Goal: Information Seeking & Learning: Learn about a topic

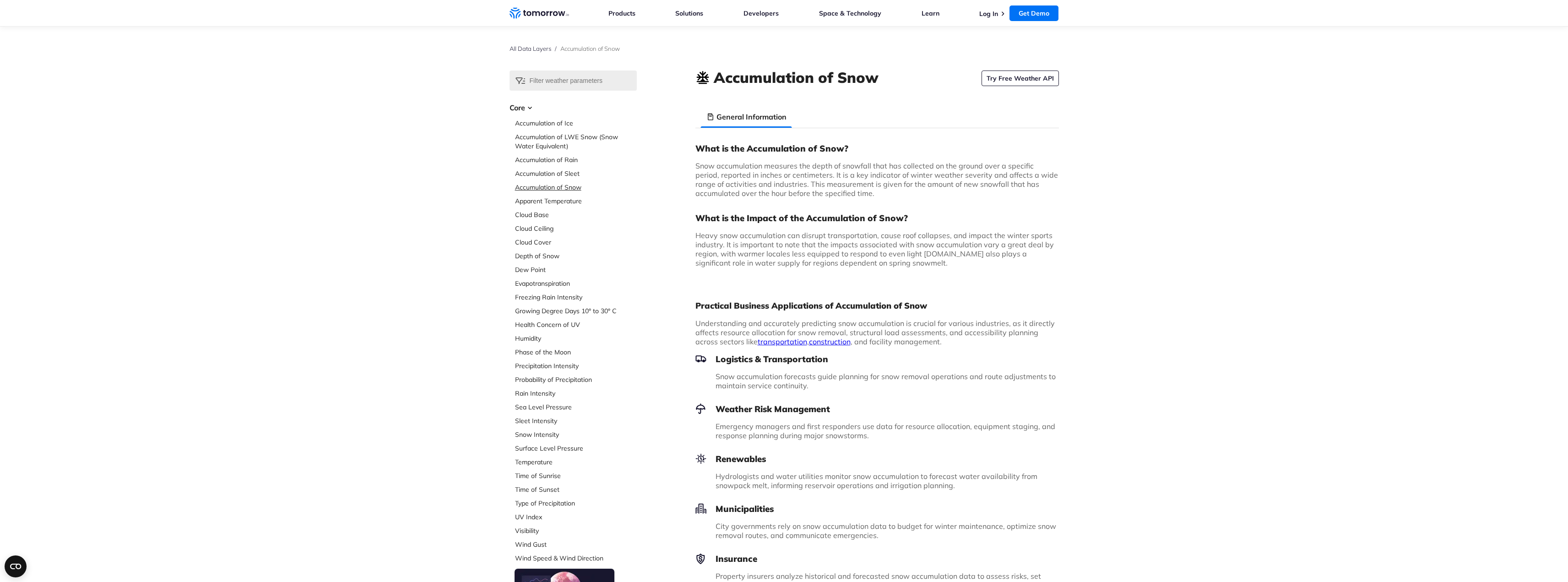
click at [548, 186] on link "Accumulation of Snow" at bounding box center [576, 187] width 122 height 9
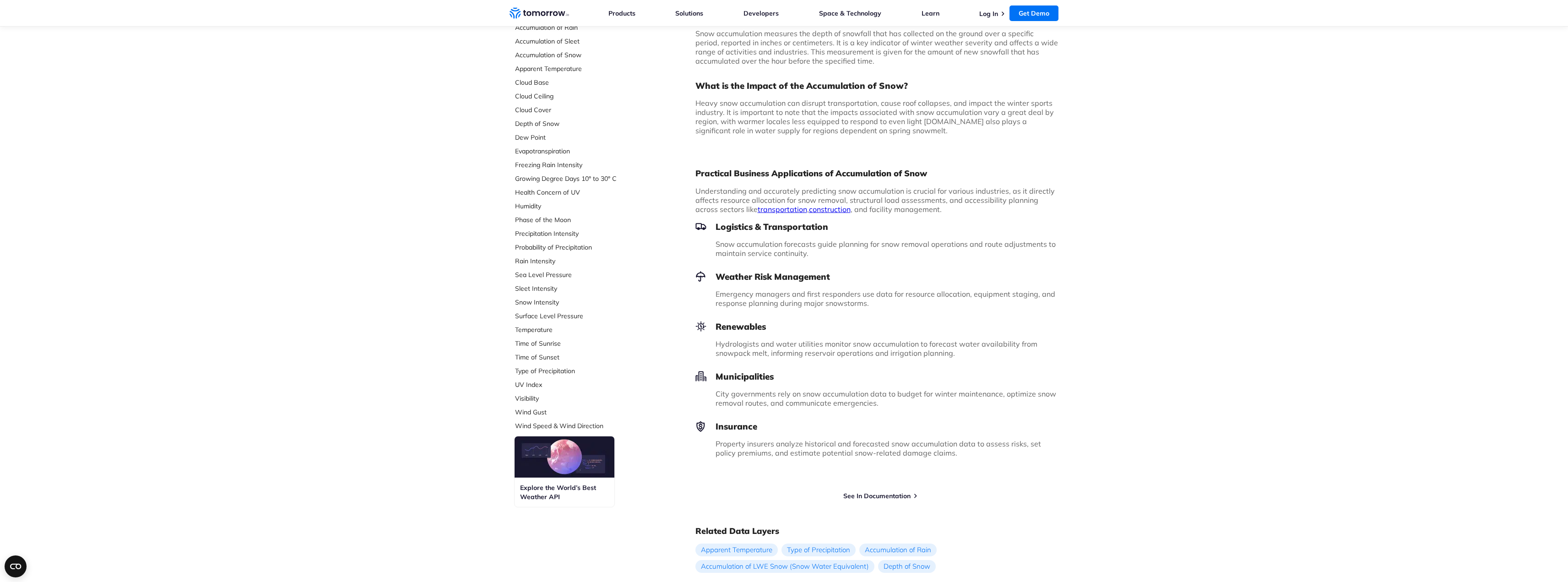
scroll to position [125, 0]
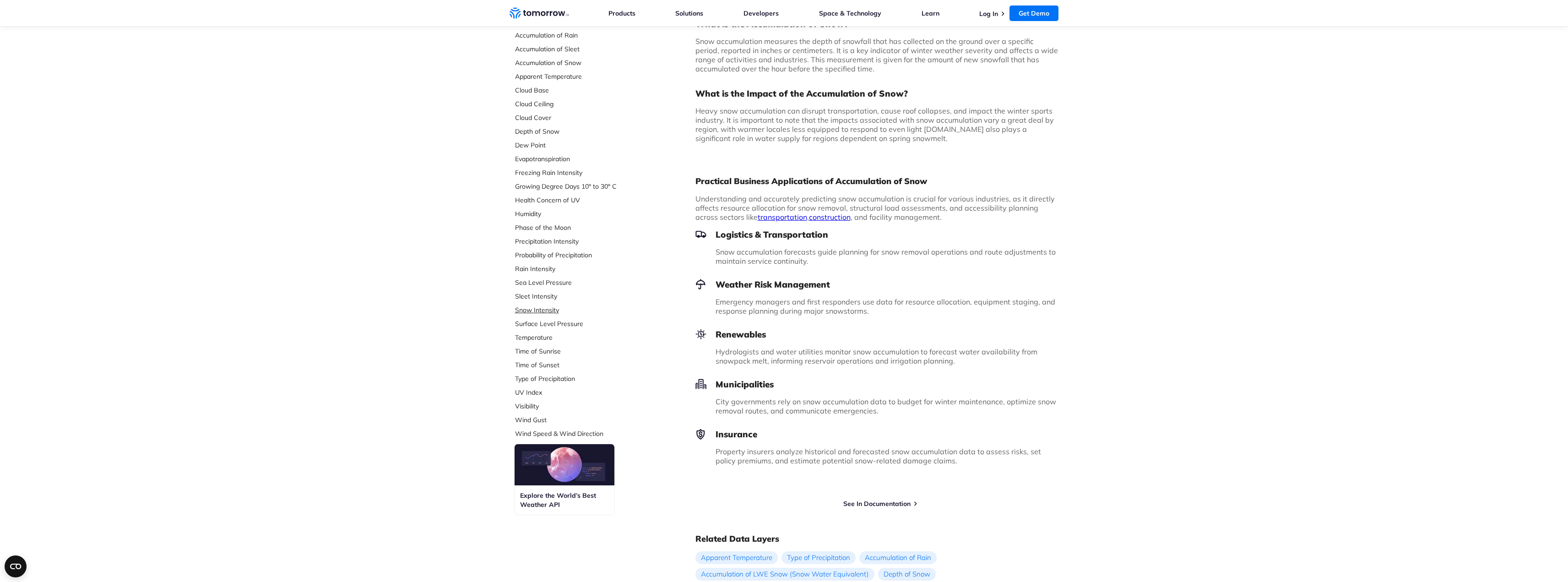
click at [529, 308] on link "Snow Intensity" at bounding box center [576, 310] width 122 height 9
